Goal: Unclear: Browse casually

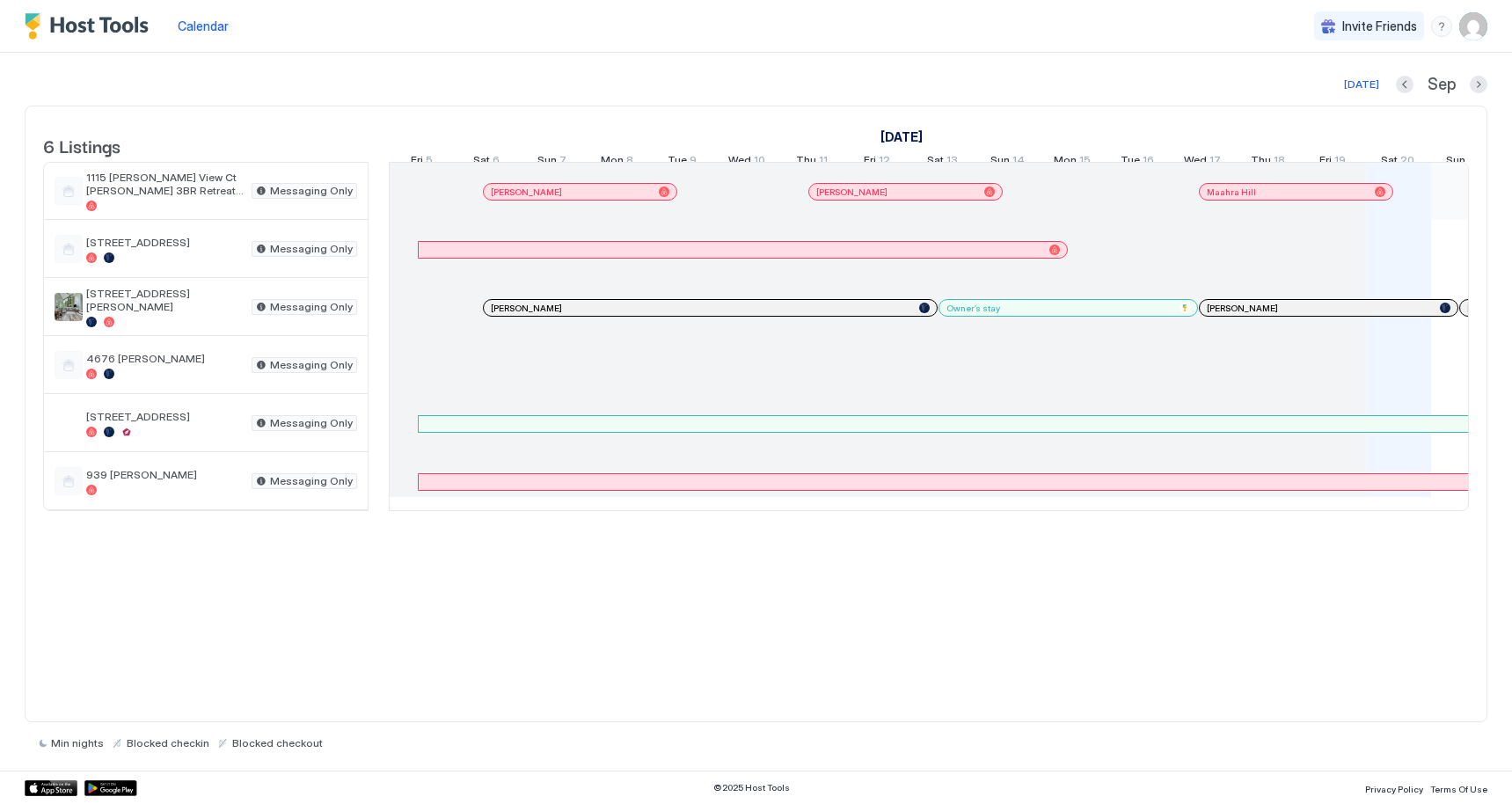
scroll to position [0, 719]
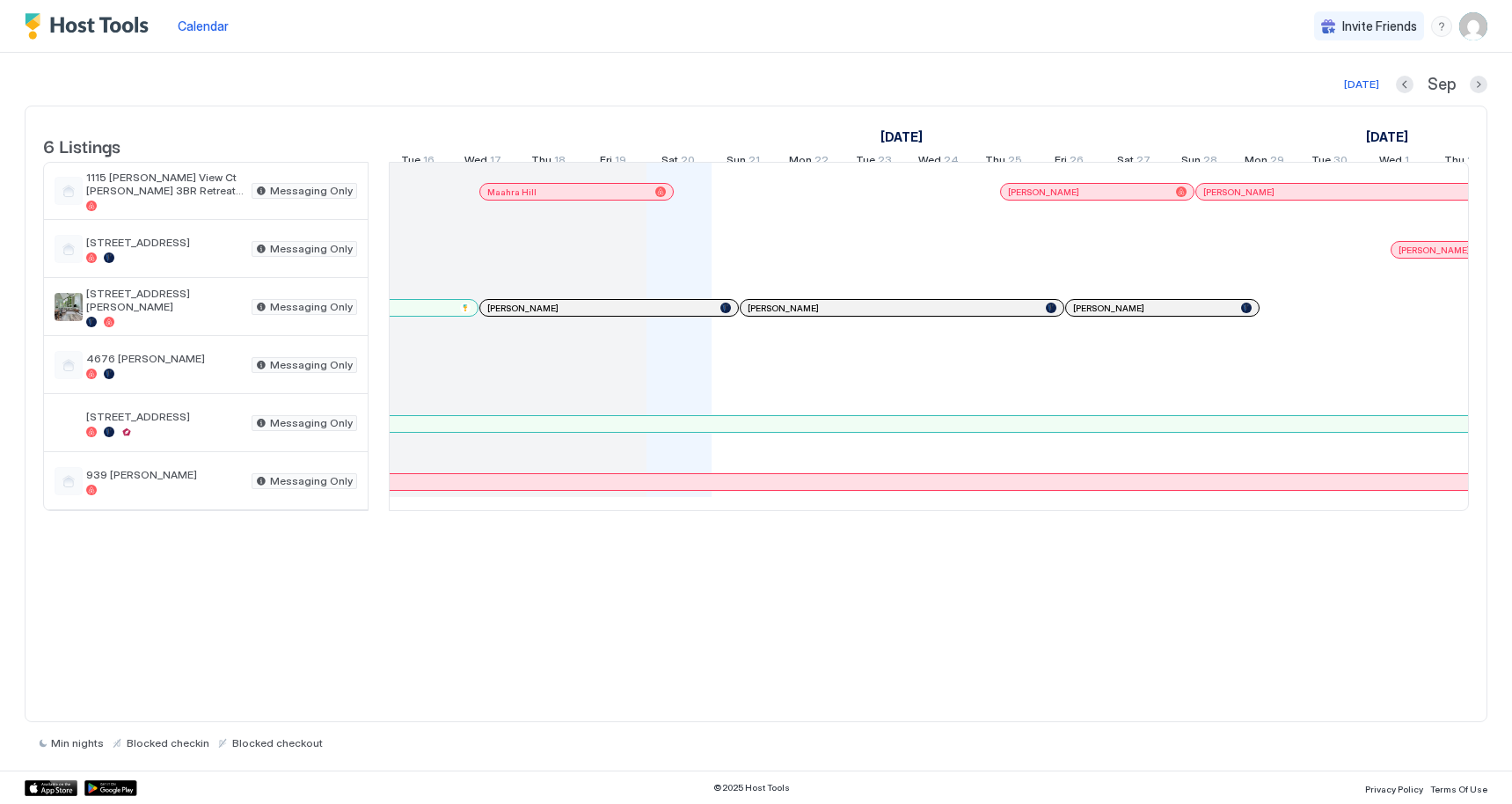
click at [1012, 489] on div at bounding box center [1012, 482] width 14 height 14
